Goal: Task Accomplishment & Management: Use online tool/utility

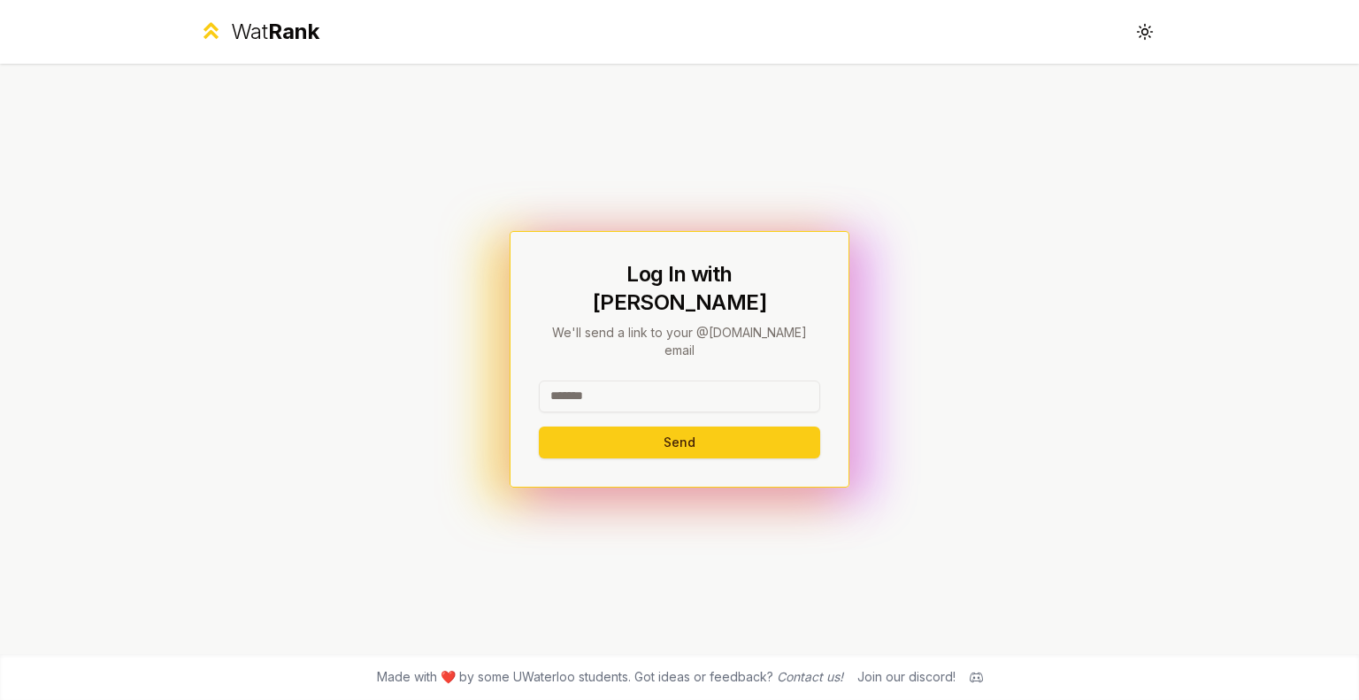
click at [598, 380] on input at bounding box center [679, 396] width 281 height 32
type input "*******"
click at [593, 426] on button "Send" at bounding box center [679, 442] width 281 height 32
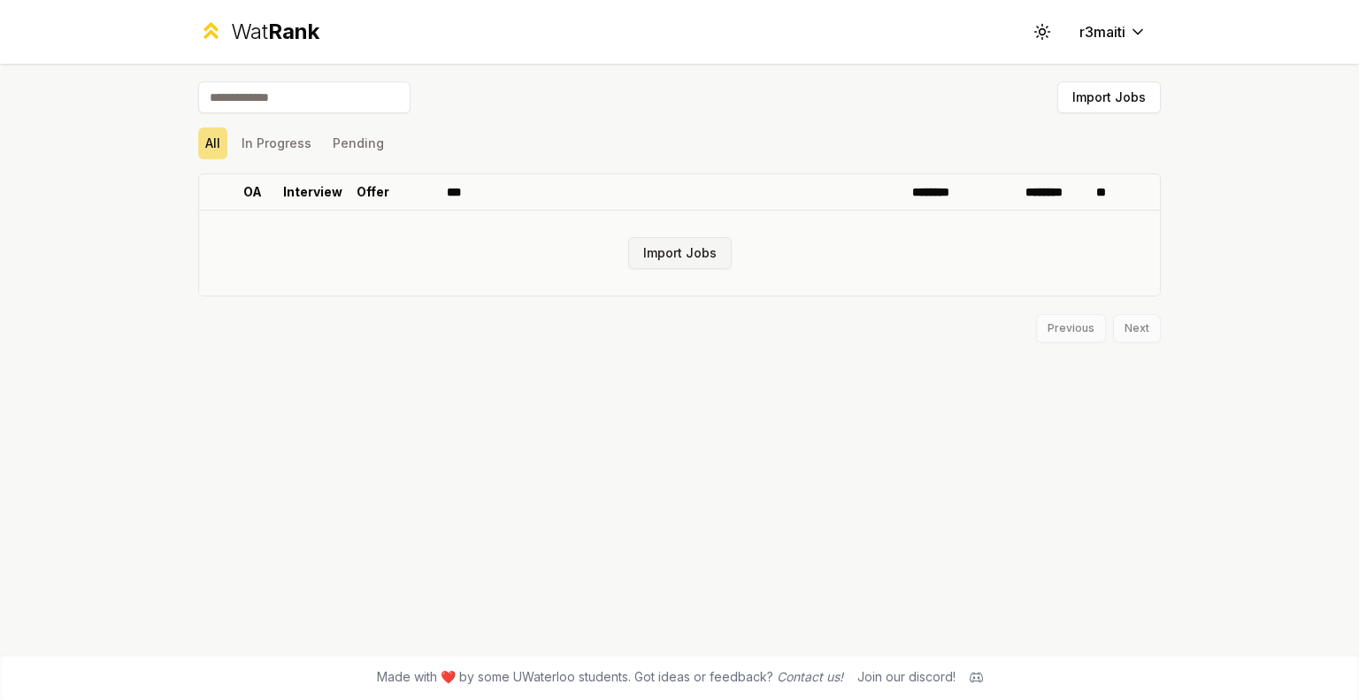
click at [692, 256] on button "Import Jobs" at bounding box center [680, 253] width 104 height 32
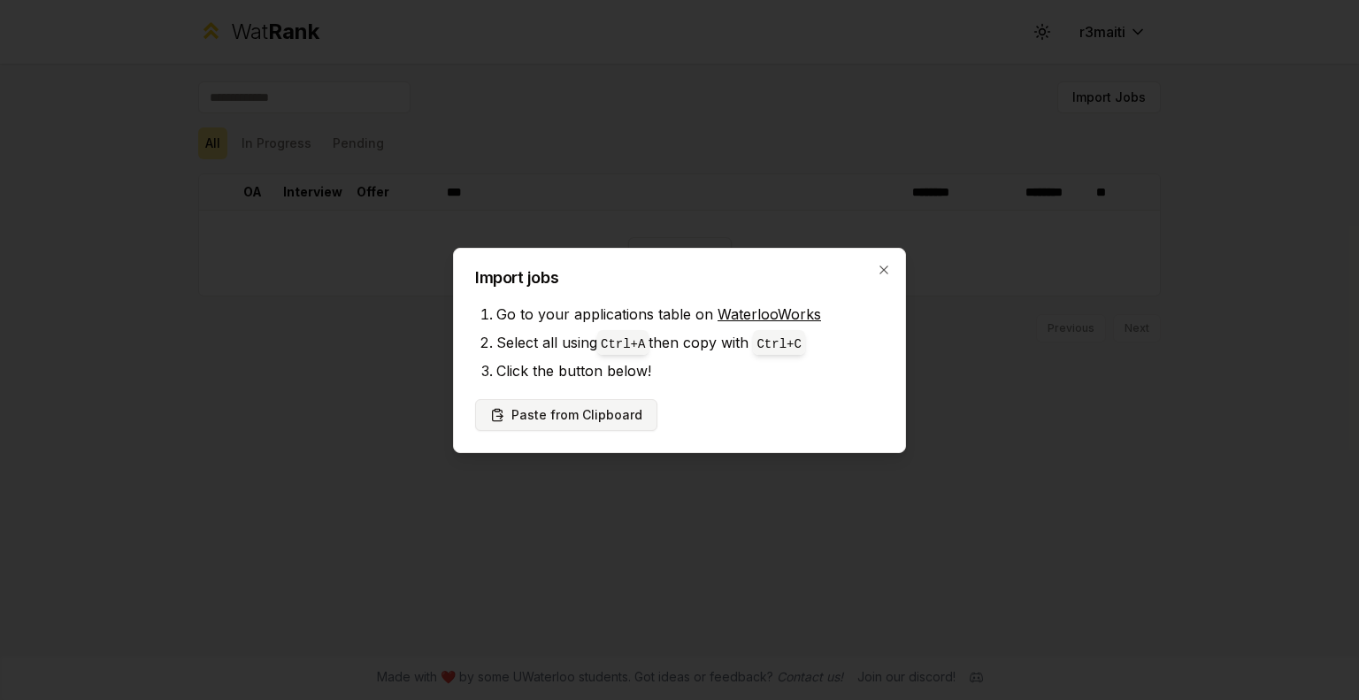
click at [543, 413] on button "Paste from Clipboard" at bounding box center [566, 415] width 182 height 32
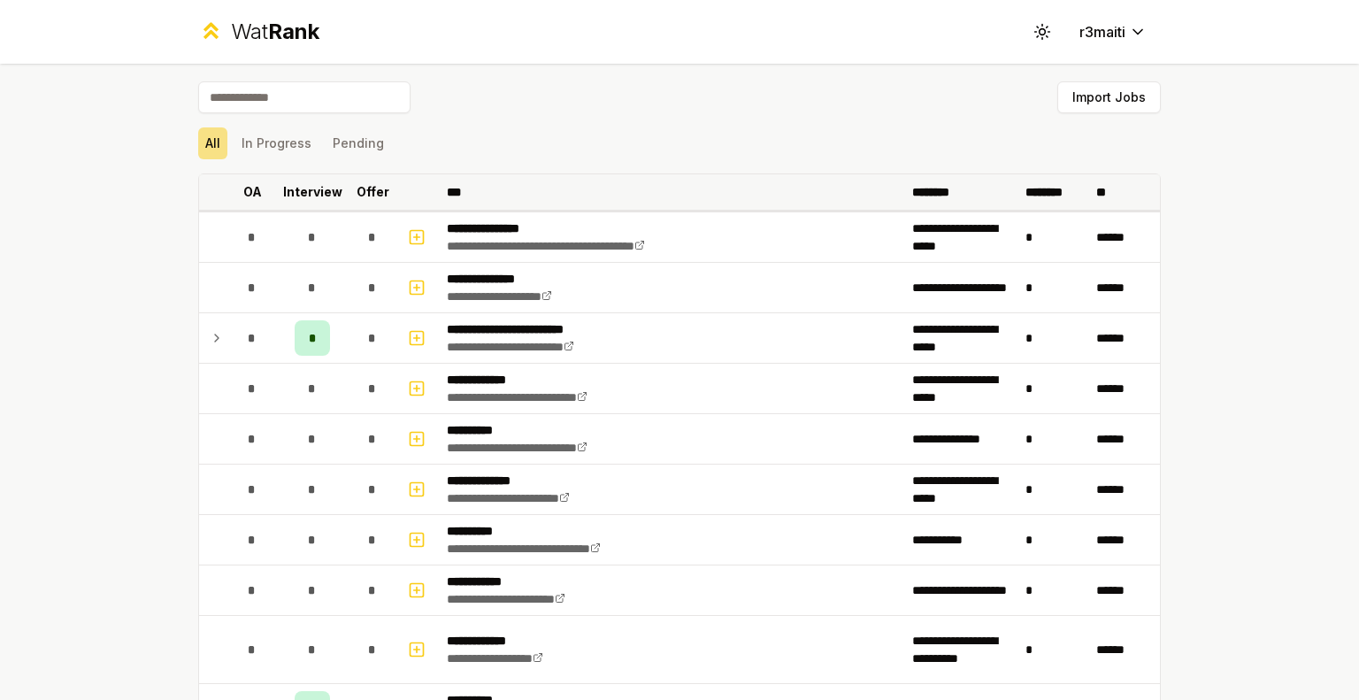
click at [316, 197] on p "Interview" at bounding box center [312, 192] width 59 height 18
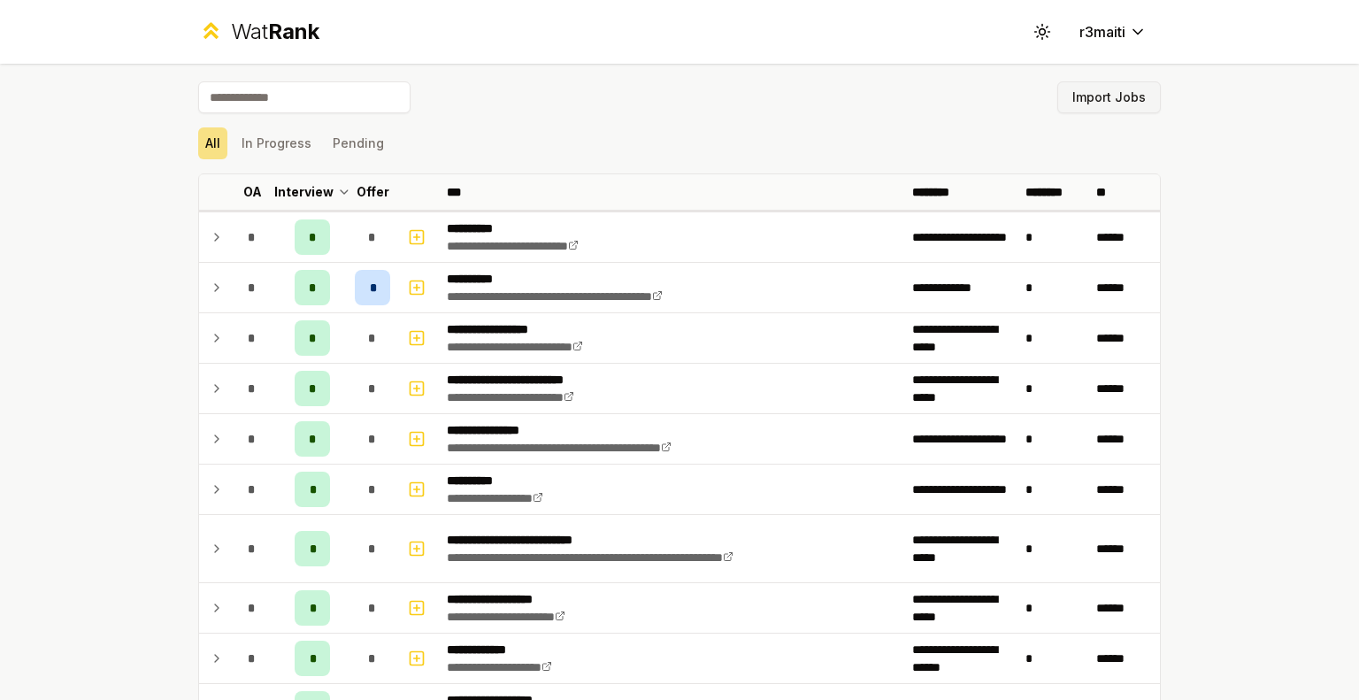
click at [1098, 105] on button "Import Jobs" at bounding box center [1109, 97] width 104 height 32
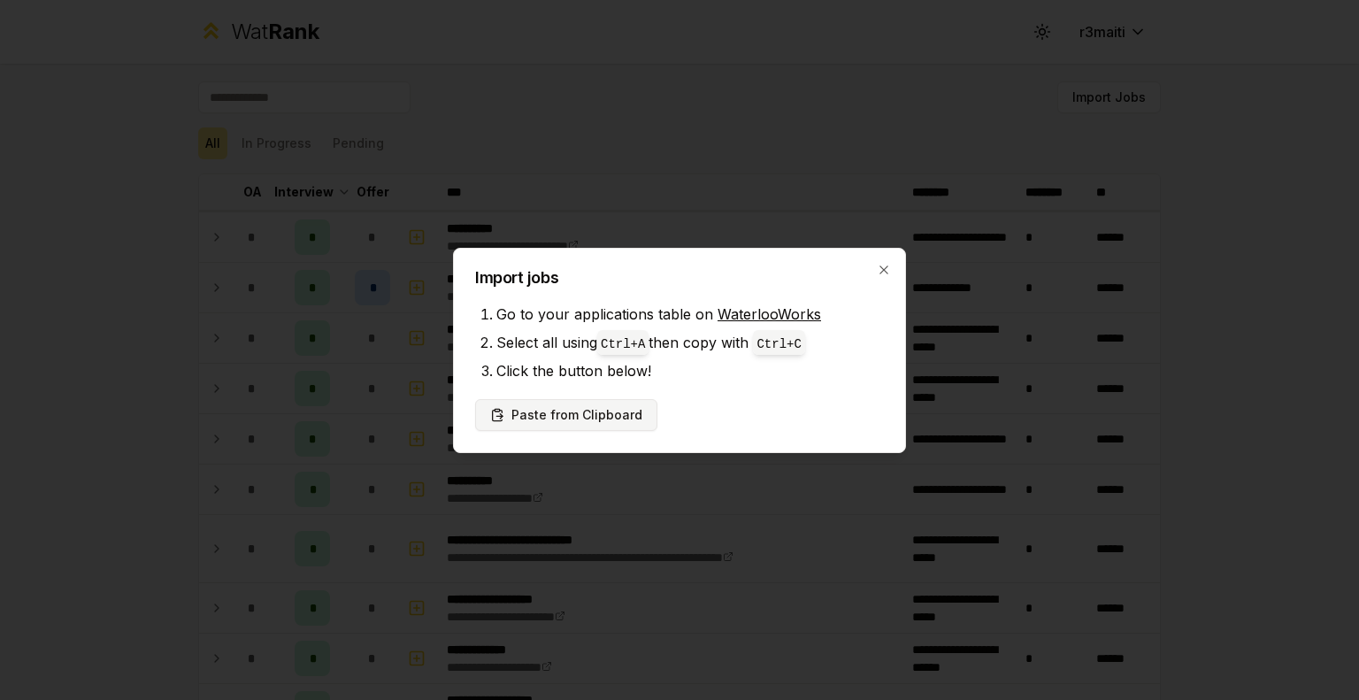
click at [590, 408] on button "Paste from Clipboard" at bounding box center [566, 415] width 182 height 32
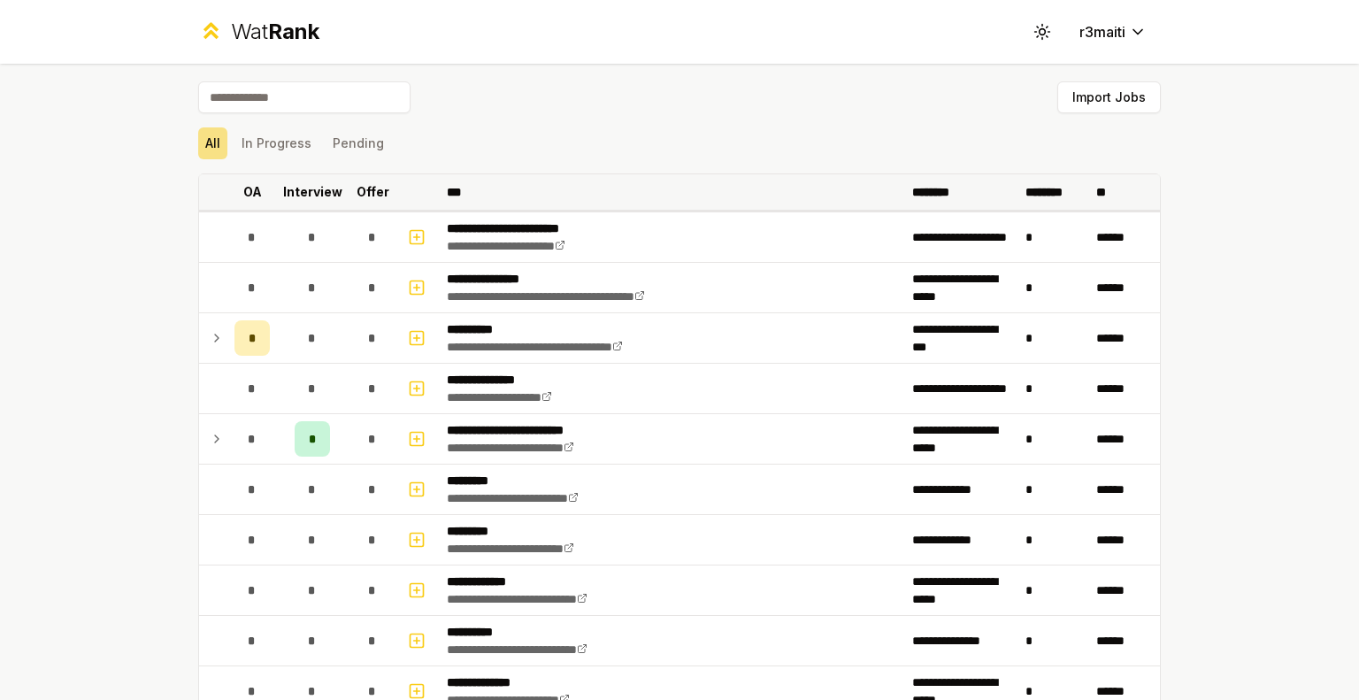
click at [312, 197] on p "Interview" at bounding box center [312, 192] width 59 height 18
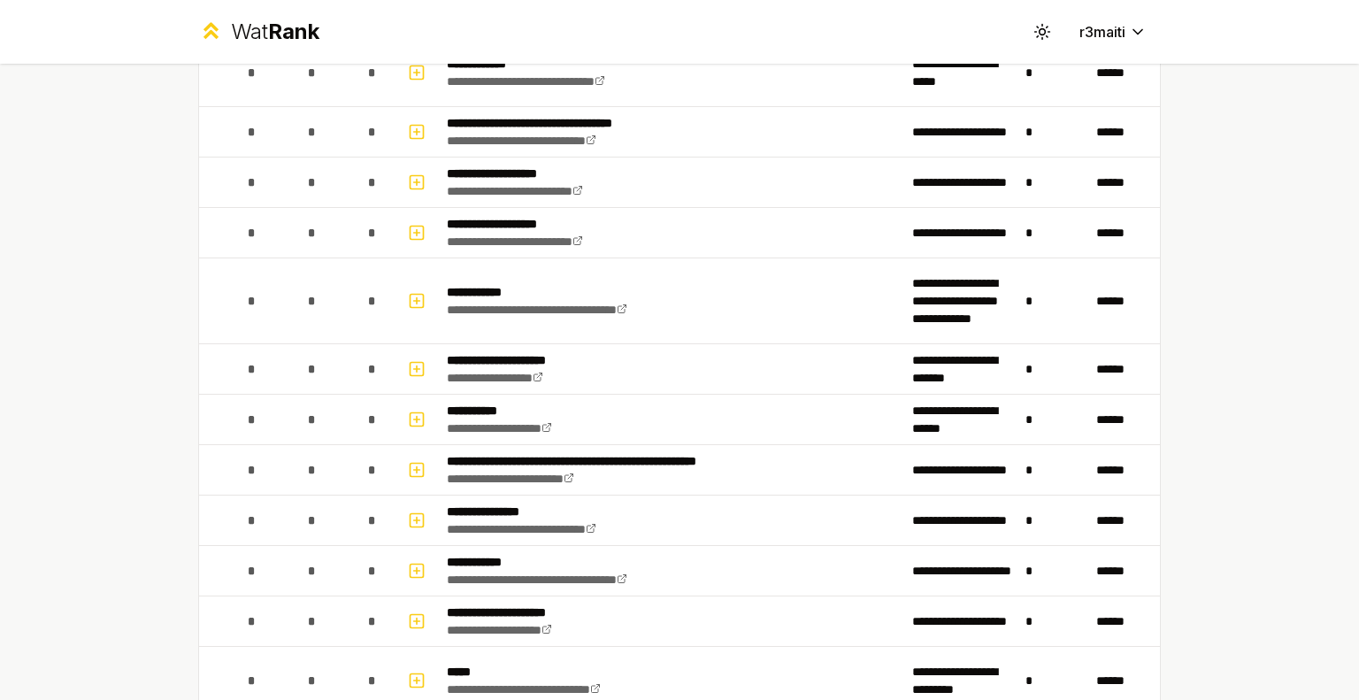
scroll to position [2194, 0]
